Goal: Task Accomplishment & Management: Use online tool/utility

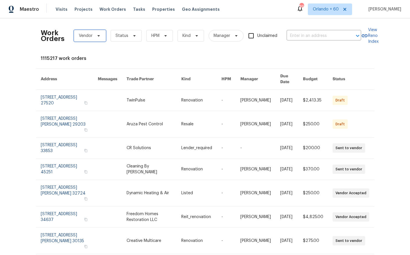
click at [85, 33] on span "Vendor" at bounding box center [86, 36] width 14 height 6
type input "p"
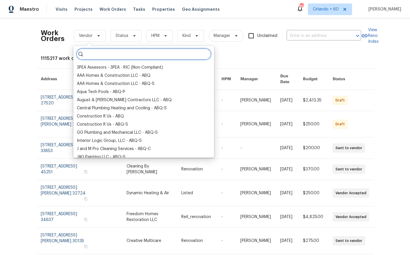
paste input "Pick Us Cleaners"
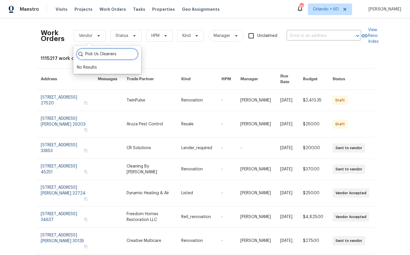
type input "Pick Us Cleaners"
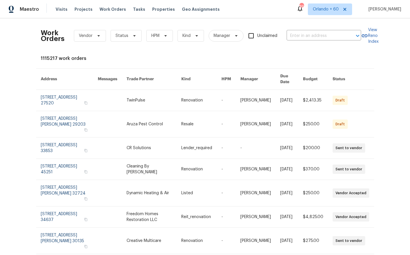
click at [166, 54] on div "Work Orders Vendor Status HPM Kind Manager Unclaimed ​ View Reno Index 1115217 …" at bounding box center [205, 186] width 329 height 326
click at [108, 50] on div "Work Orders Vendor Status HPM Kind Manager Unclaimed ​ View Reno Index 1115217 …" at bounding box center [205, 186] width 329 height 326
click at [188, 36] on span "Kind" at bounding box center [186, 36] width 8 height 6
click at [151, 55] on div "Work Orders Vendor Status HPM Kind Manager Unclaimed ​ View Reno Index 1115217 …" at bounding box center [205, 186] width 329 height 326
click at [111, 6] on div "Visits Projects Work Orders Tasks Properties Geo Assignments" at bounding box center [141, 9] width 171 height 12
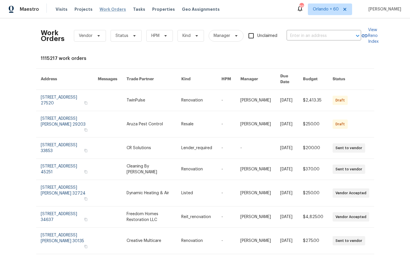
click at [111, 8] on span "Work Orders" at bounding box center [113, 9] width 26 height 6
click at [83, 37] on span "Vendor" at bounding box center [86, 36] width 14 height 6
type input "Pick Us Cleaners"
click at [187, 52] on div "Work Orders Vendor Status HPM Kind Manager Unclaimed ​ View Reno Index 1115217 …" at bounding box center [205, 186] width 329 height 326
click at [90, 33] on span "Vendor" at bounding box center [86, 36] width 14 height 6
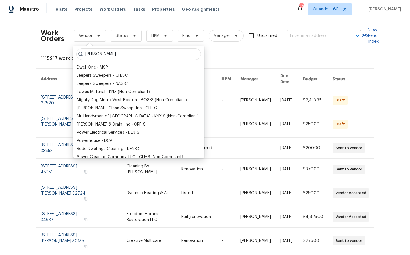
type input "[PERSON_NAME]"
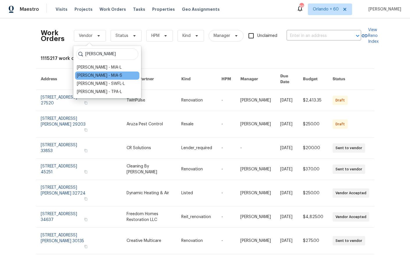
click at [83, 75] on div "[PERSON_NAME] - MIA-S" at bounding box center [99, 76] width 45 height 6
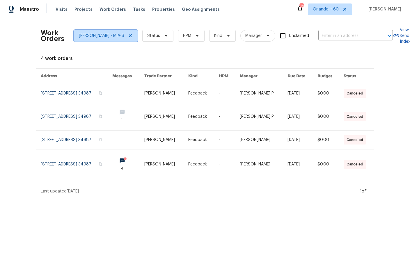
click at [106, 35] on span "[PERSON_NAME] - MIA-S" at bounding box center [101, 36] width 45 height 6
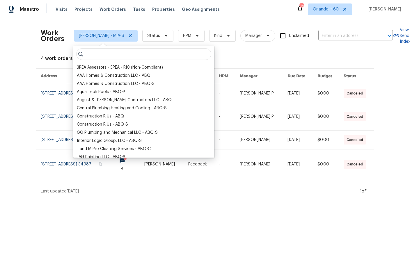
type input "e"
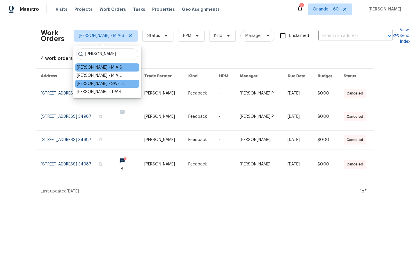
type input "[PERSON_NAME]"
click at [94, 83] on div "[PERSON_NAME] - SWFL-L" at bounding box center [101, 84] width 48 height 6
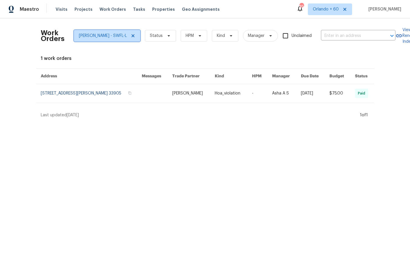
click at [131, 36] on icon at bounding box center [132, 35] width 3 height 3
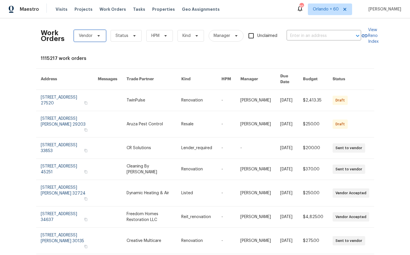
click at [90, 37] on span "Vendor" at bounding box center [86, 36] width 14 height 6
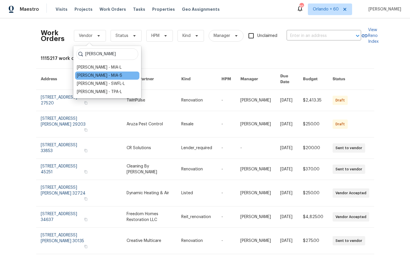
type input "[PERSON_NAME]"
click at [87, 75] on div "[PERSON_NAME] - MIA-S" at bounding box center [99, 76] width 45 height 6
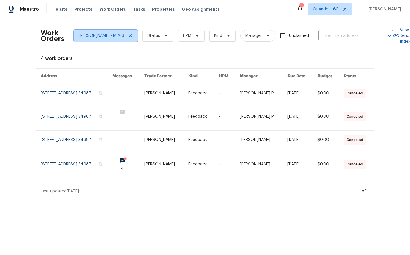
click at [112, 36] on span "[PERSON_NAME] - MIA-S" at bounding box center [101, 36] width 45 height 6
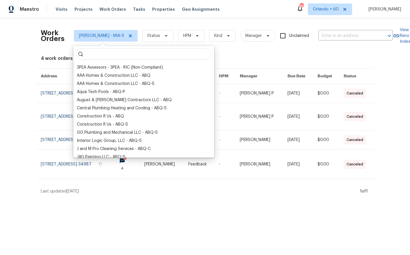
click at [100, 54] on input "search" at bounding box center [143, 54] width 135 height 12
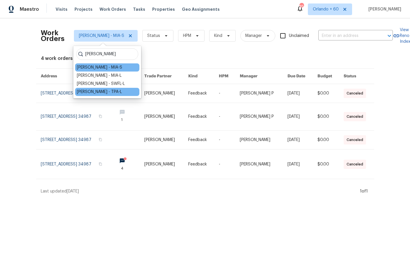
type input "[PERSON_NAME]"
click at [100, 92] on div "[PERSON_NAME] - TPA-L" at bounding box center [99, 92] width 45 height 6
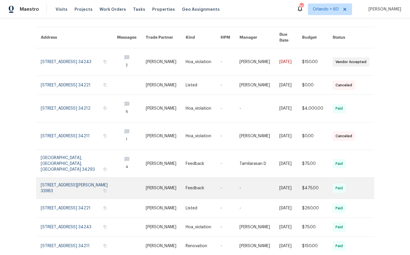
scroll to position [43, 0]
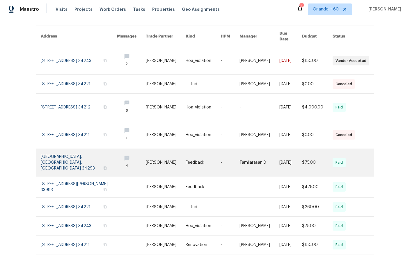
click at [94, 163] on link at bounding box center [79, 162] width 76 height 27
